Goal: Communication & Community: Answer question/provide support

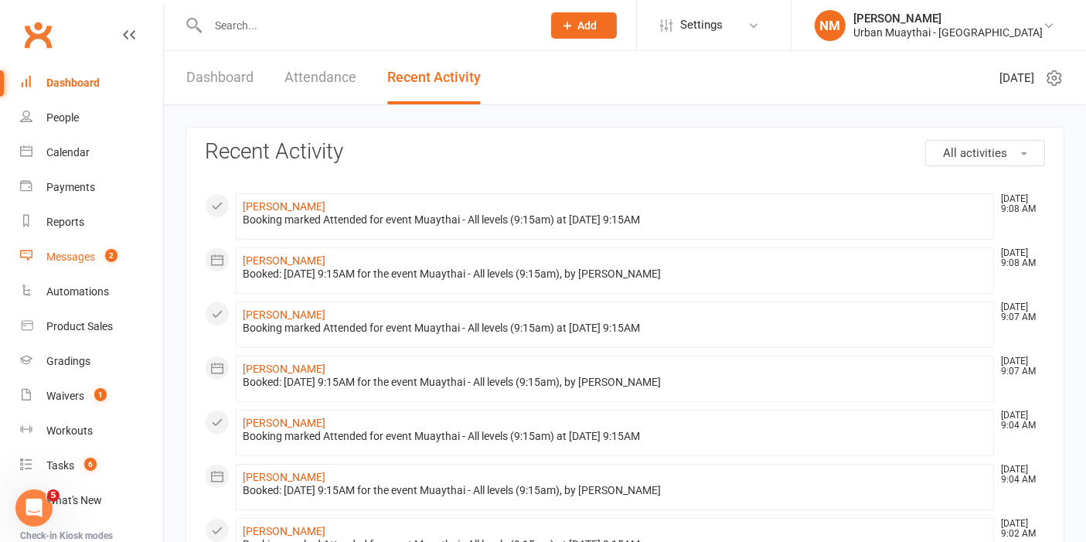
click at [69, 264] on link "Messages 2" at bounding box center [91, 257] width 143 height 35
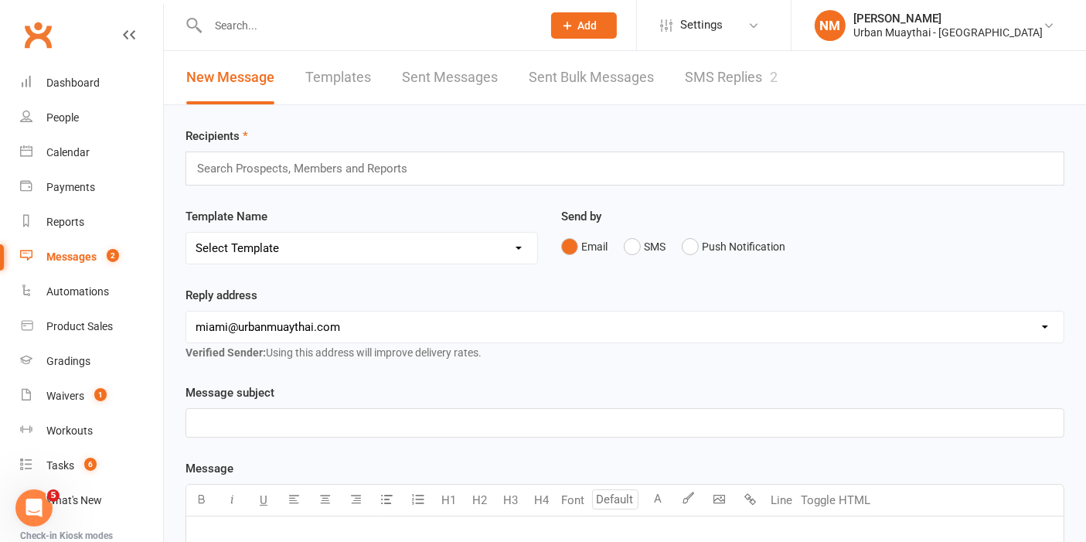
click at [738, 80] on link "SMS Replies 2" at bounding box center [731, 77] width 93 height 53
